Goal: Check status: Check status

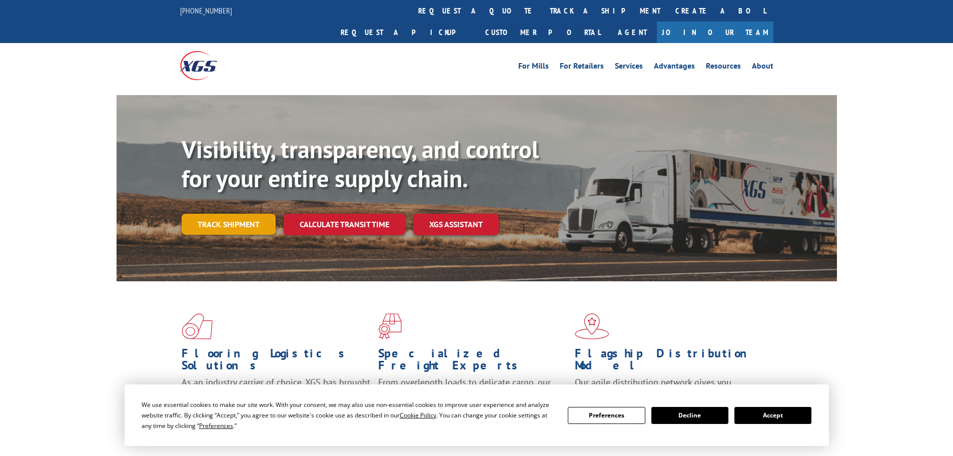
click at [210, 214] on link "Track shipment" at bounding box center [229, 224] width 94 height 21
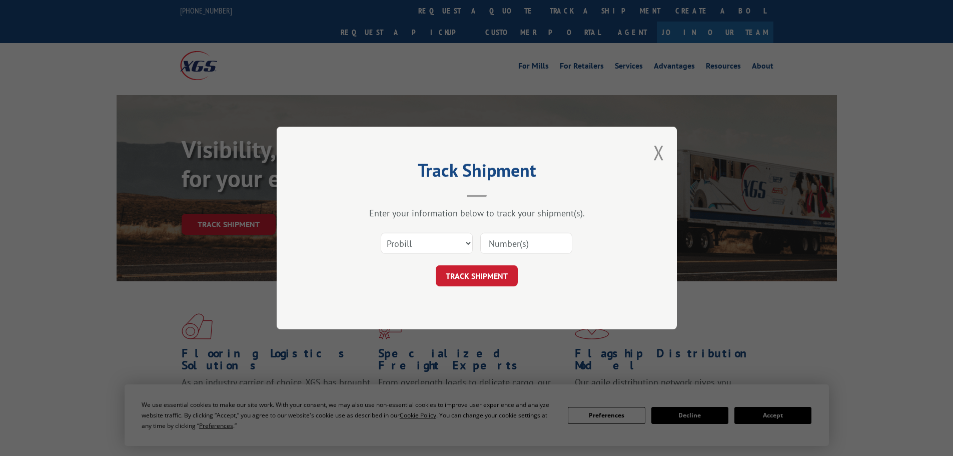
click at [508, 241] on input at bounding box center [526, 243] width 92 height 21
paste input "** FROM VNDR ATTN:S0101 PRODUCT SHIPPED; EXPECTED DELIVERY ON [DATE]T00:00:00-0…"
type input "** FROM VNDR ATTN:S0101 PRODUCT SHIPPED; EXPECTED DELIVERY ON [DATE]T00:00:00-0…"
click at [487, 280] on button "TRACK SHIPMENT" at bounding box center [477, 275] width 82 height 21
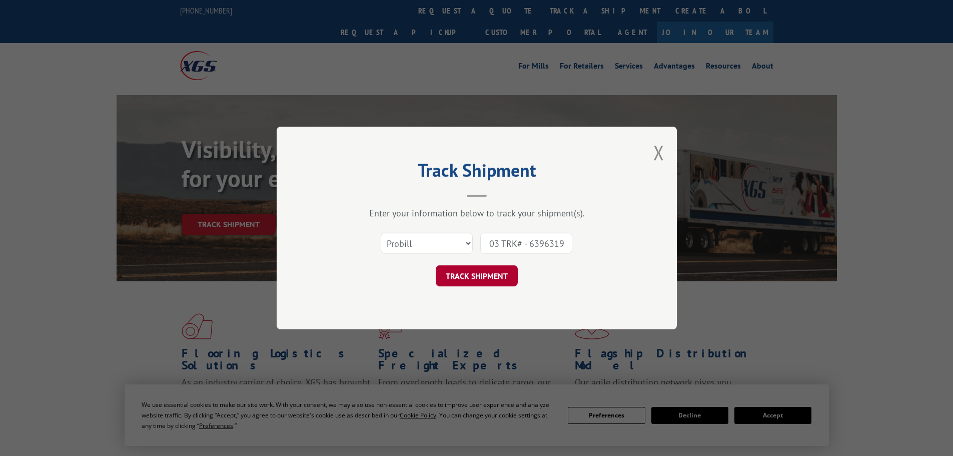
scroll to position [0, 0]
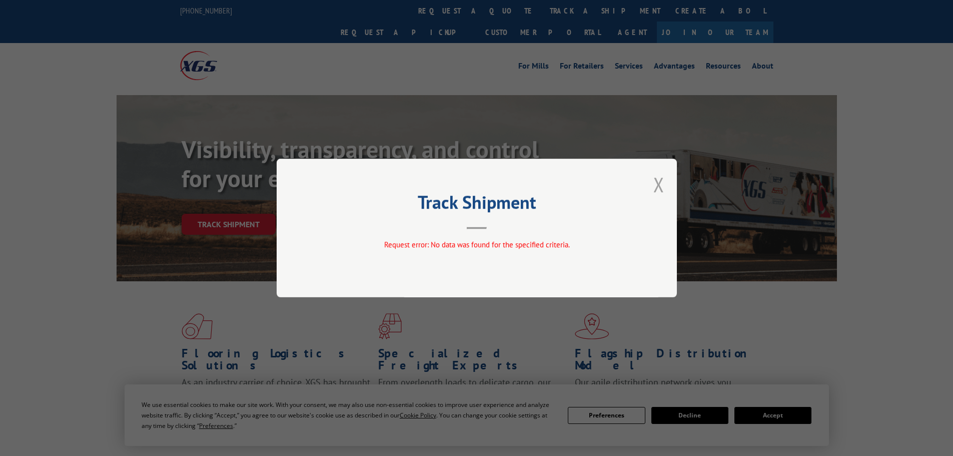
click at [658, 192] on button "Close modal" at bounding box center [659, 184] width 11 height 27
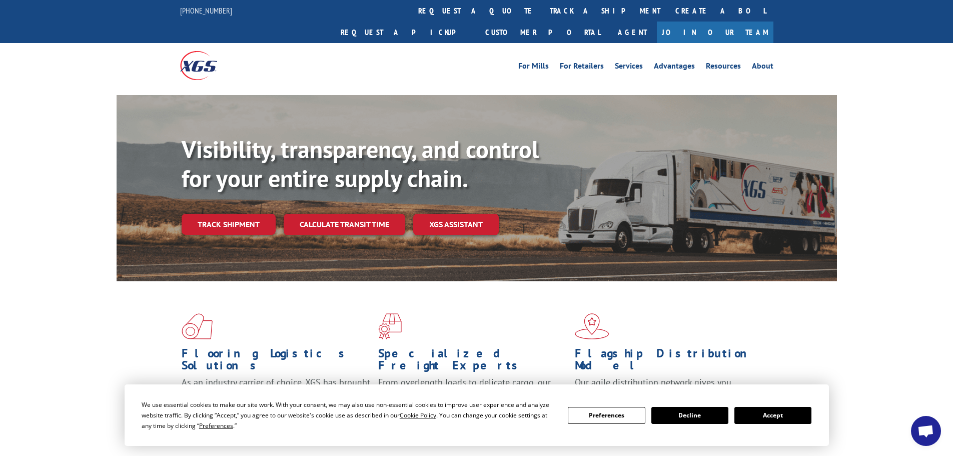
click at [219, 214] on link "Track shipment" at bounding box center [229, 224] width 94 height 21
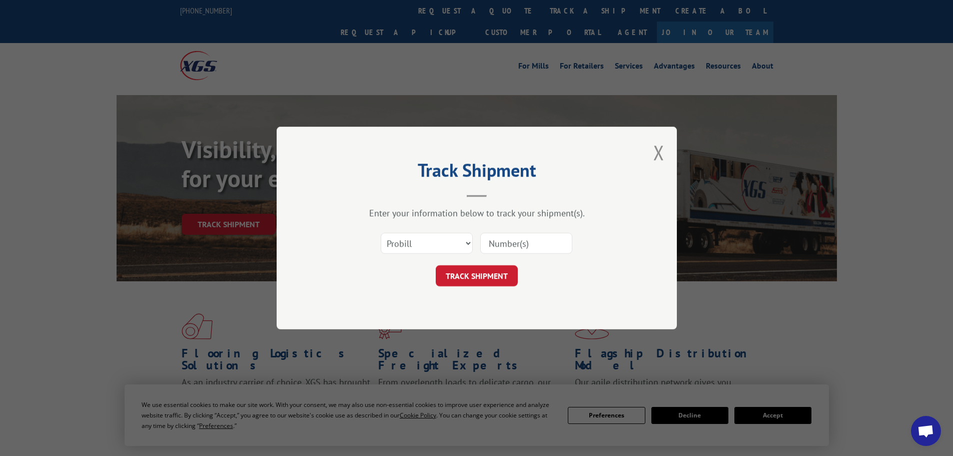
click at [524, 242] on input at bounding box center [526, 243] width 92 height 21
paste input "018958251003"
type input "018958251003"
click at [476, 281] on button "TRACK SHIPMENT" at bounding box center [477, 275] width 82 height 21
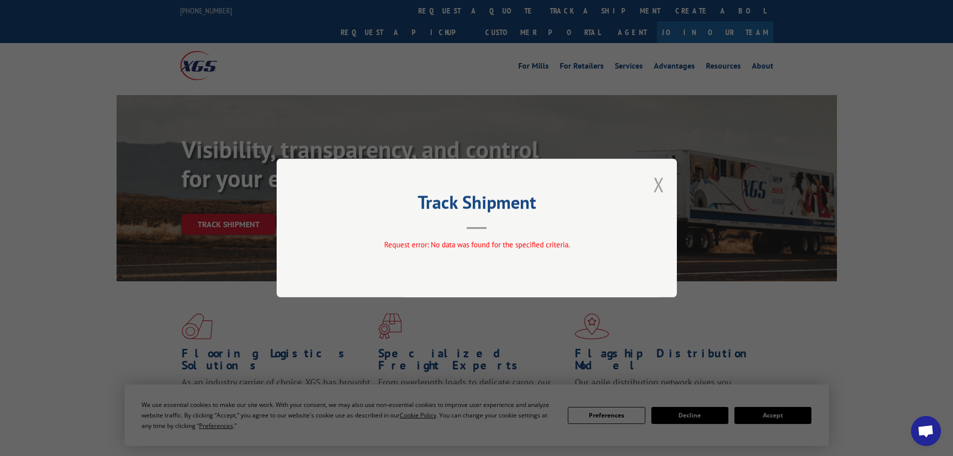
click at [659, 183] on button "Close modal" at bounding box center [659, 184] width 11 height 27
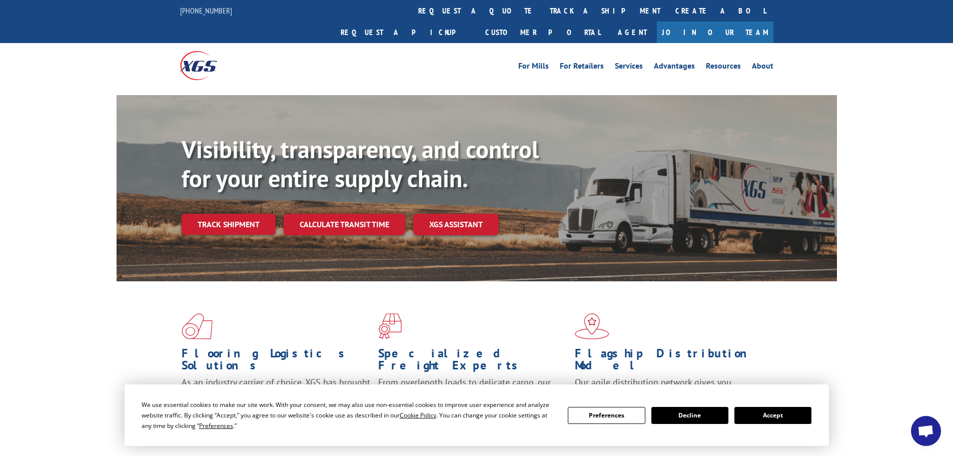
click at [255, 214] on link "Track shipment" at bounding box center [229, 224] width 94 height 21
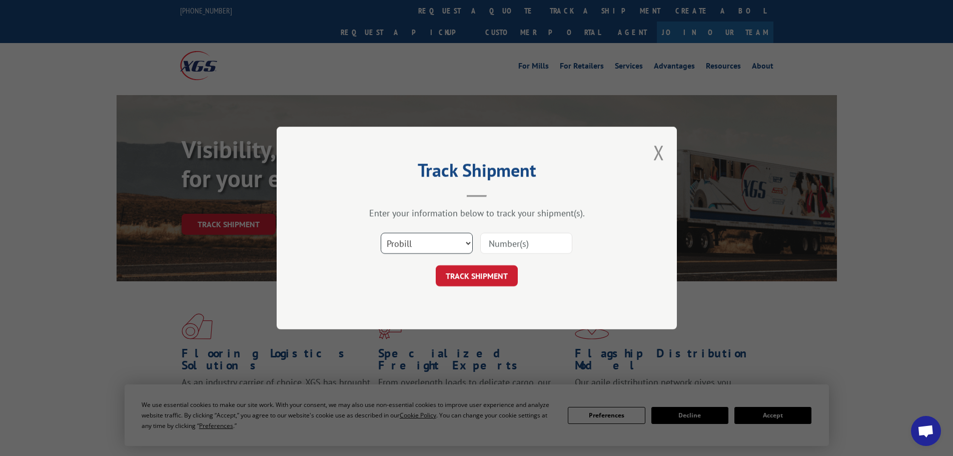
click at [440, 243] on select "Select category... Probill BOL PO" at bounding box center [427, 243] width 92 height 21
click at [381, 233] on select "Select category... Probill BOL PO" at bounding box center [427, 243] width 92 height 21
click at [496, 241] on input at bounding box center [526, 243] width 92 height 21
click at [431, 249] on select "Select category... Probill BOL PO" at bounding box center [427, 243] width 92 height 21
select select "bol"
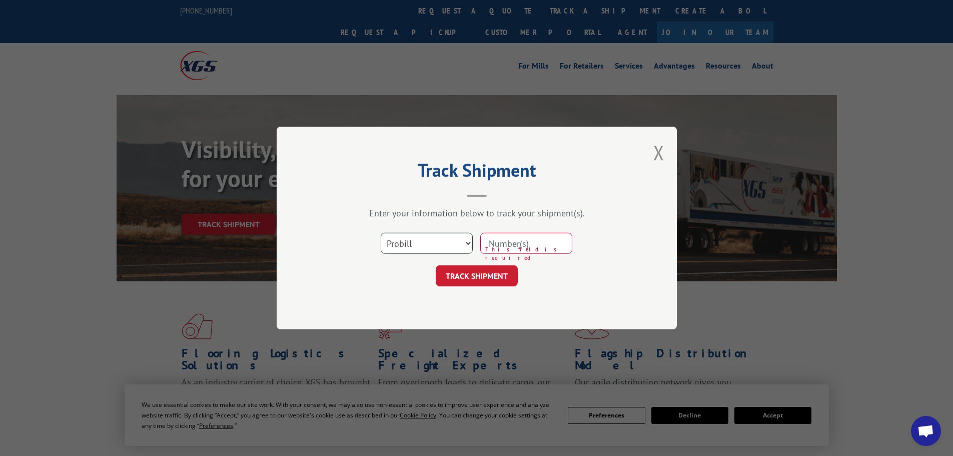
click at [381, 233] on select "Select category... Probill BOL PO" at bounding box center [427, 243] width 92 height 21
click at [494, 240] on input at bounding box center [526, 243] width 92 height 21
paste input "6396319"
type input "6396319"
click at [451, 275] on button "TRACK SHIPMENT" at bounding box center [477, 275] width 82 height 21
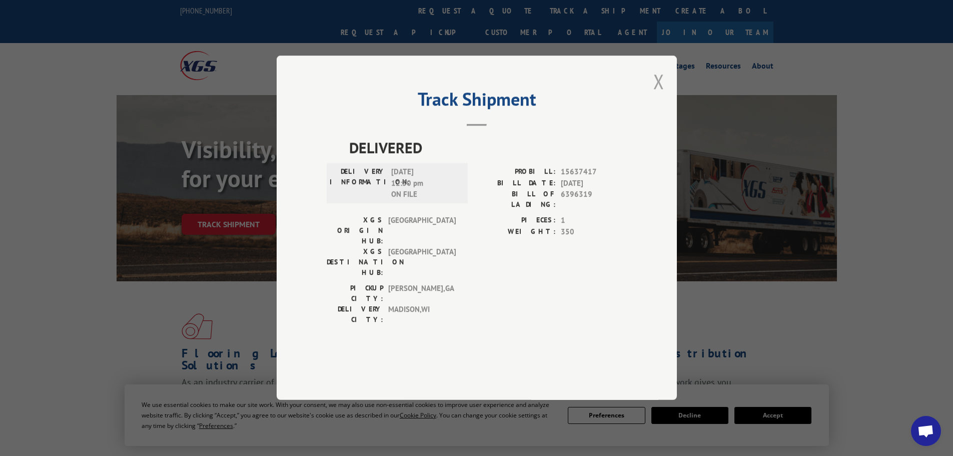
click at [661, 95] on button "Close modal" at bounding box center [659, 81] width 11 height 27
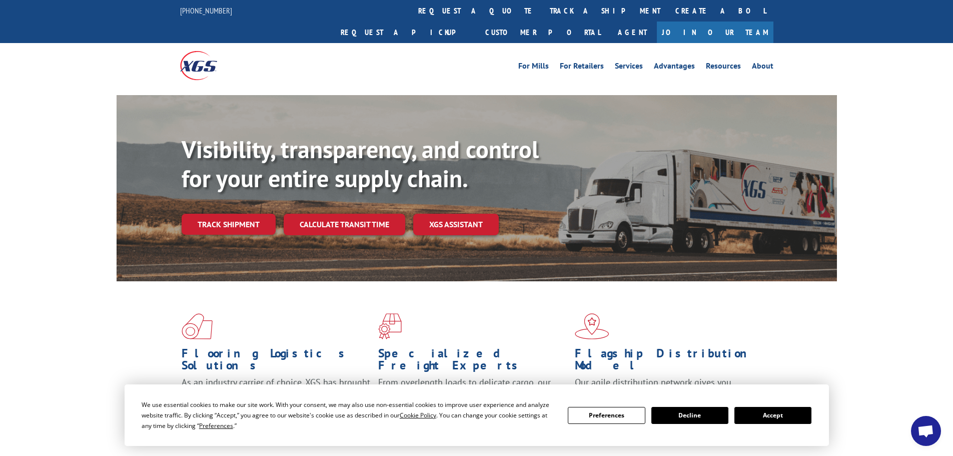
click at [719, 418] on button "Decline" at bounding box center [690, 415] width 77 height 17
